Goal: Check status: Check status

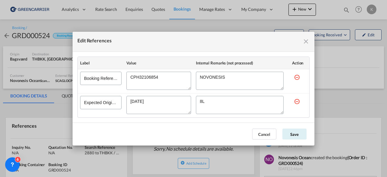
scroll to position [28, 0]
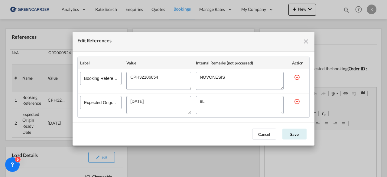
click at [306, 44] on md-icon "icon-close fg-AAA8AD cursor" at bounding box center [305, 41] width 7 height 7
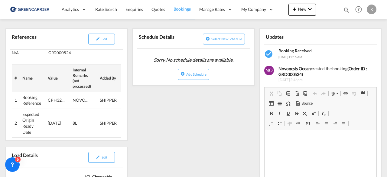
scroll to position [0, 0]
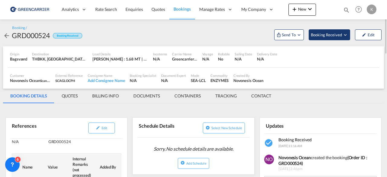
click at [328, 33] on span "Booking Received" at bounding box center [327, 35] width 32 height 6
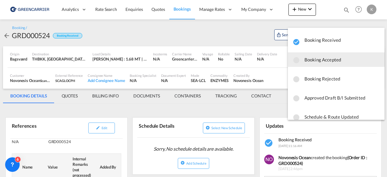
click at [324, 57] on span "Booking Accepted" at bounding box center [341, 59] width 75 height 11
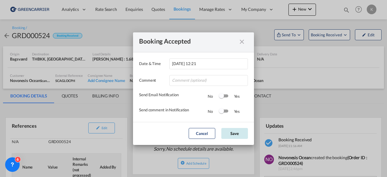
click at [237, 132] on button "Save" at bounding box center [234, 133] width 27 height 11
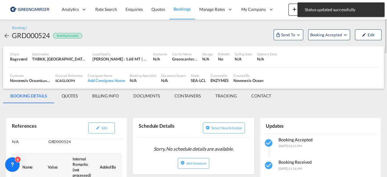
click at [5, 35] on md-icon "icon-arrow-left" at bounding box center [6, 35] width 7 height 7
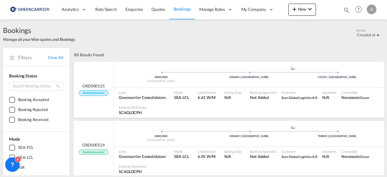
click at [141, 95] on span "Greencarrier Consolidators" at bounding box center [142, 97] width 47 height 5
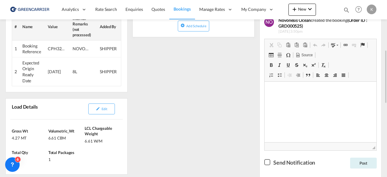
scroll to position [146, 0]
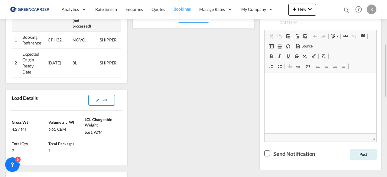
click at [109, 96] on button "Edit" at bounding box center [101, 100] width 27 height 11
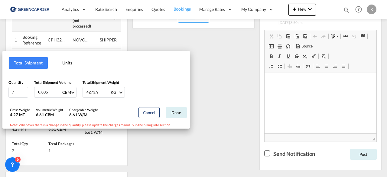
click at [228, 109] on div "Total Shipment Units Quantity 7 Total Shipment Volume 6.605 CBM CBM CFT Total S…" at bounding box center [193, 88] width 387 height 177
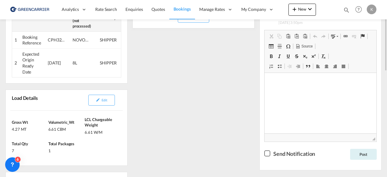
scroll to position [68, 0]
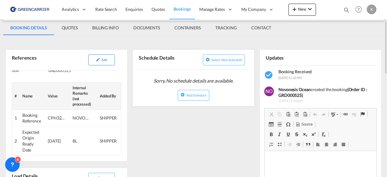
drag, startPoint x: 105, startPoint y: 53, endPoint x: 93, endPoint y: 55, distance: 12.3
click at [93, 55] on div "Edit" at bounding box center [92, 60] width 55 height 16
click at [93, 55] on button "Edit" at bounding box center [101, 59] width 27 height 11
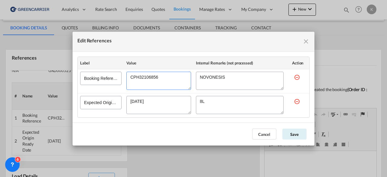
click at [141, 78] on textarea "Edit References" at bounding box center [158, 81] width 65 height 18
